Goal: Browse casually: Explore the website without a specific task or goal

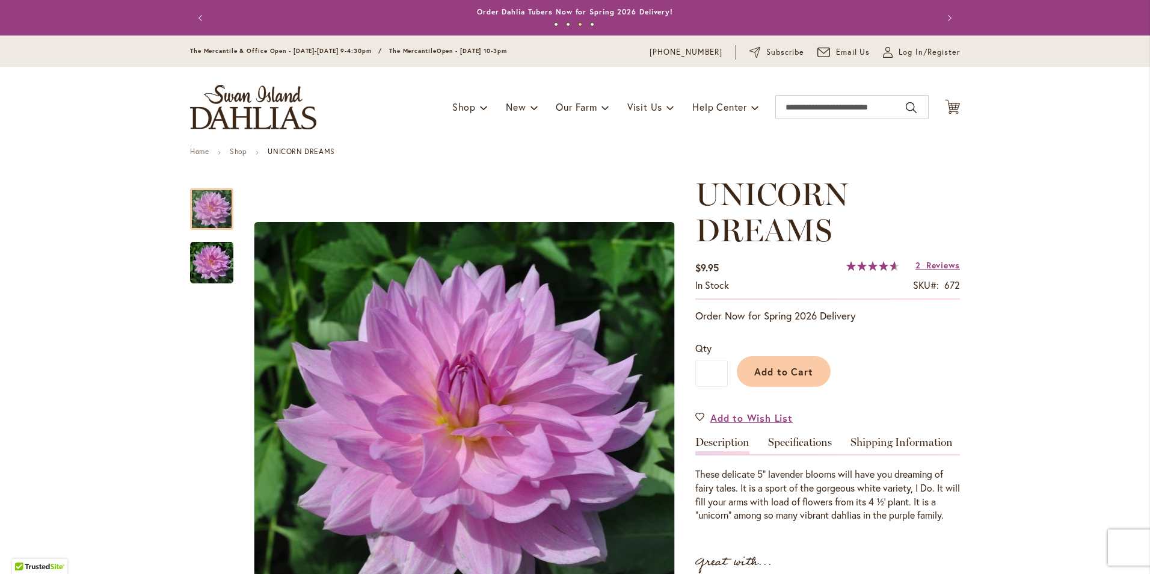
scroll to position [120, 0]
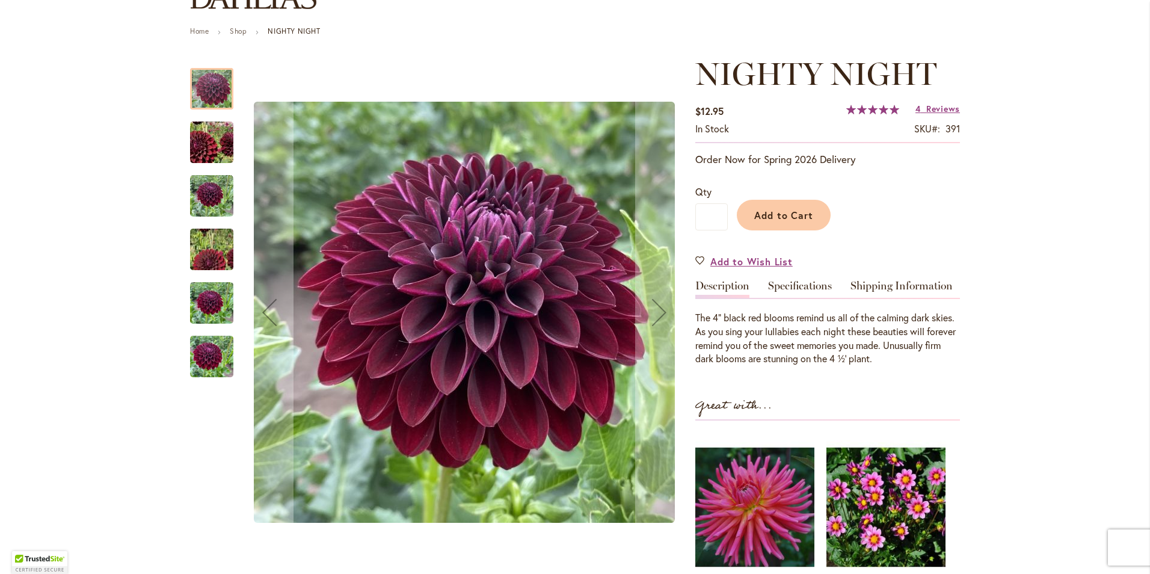
scroll to position [241, 0]
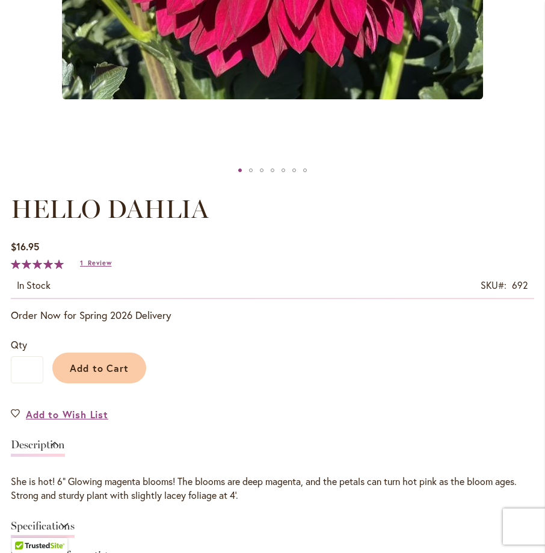
scroll to position [361, 0]
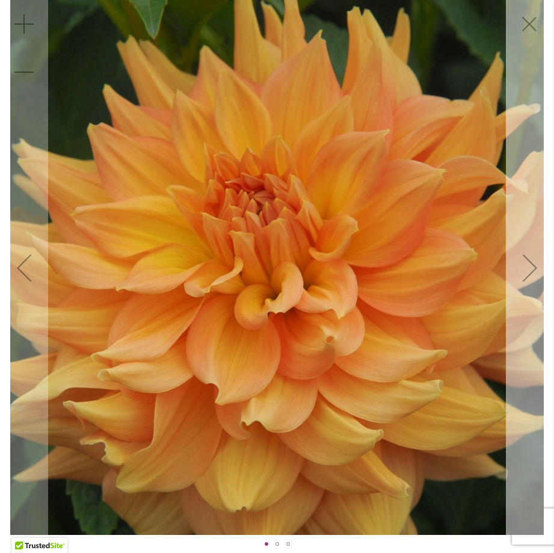
click at [527, 268] on div "Next" at bounding box center [530, 268] width 48 height 48
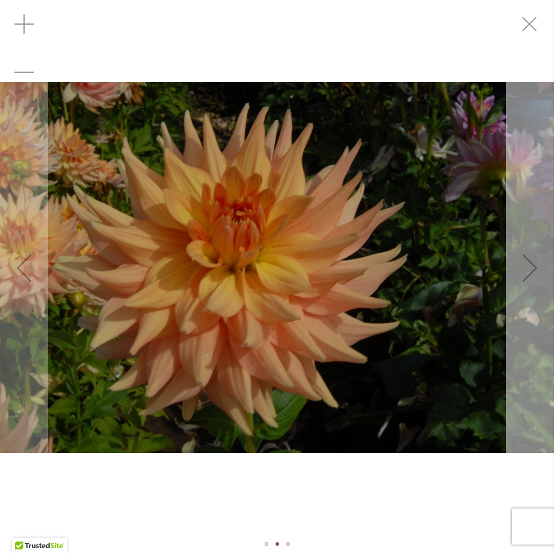
click at [527, 268] on div "Next" at bounding box center [530, 268] width 48 height 48
